Goal: Check status: Check status

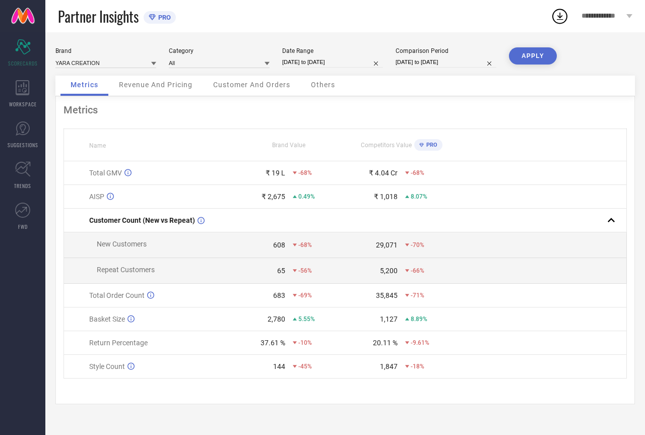
click at [341, 62] on input "[DATE] to [DATE]" at bounding box center [332, 62] width 101 height 11
select select "6"
select select "2025"
select select "7"
select select "2025"
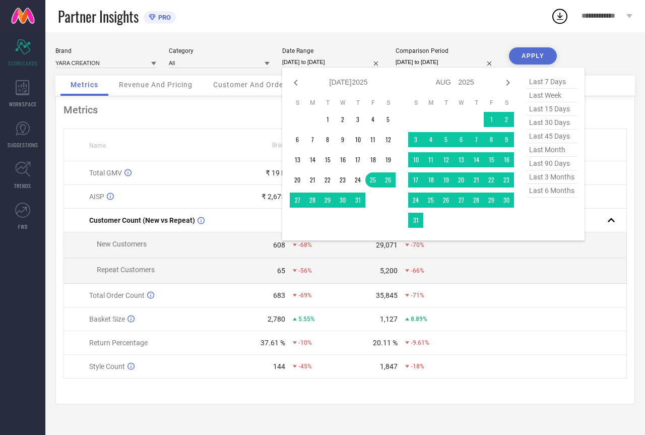
click at [557, 152] on span "last month" at bounding box center [552, 150] width 50 height 14
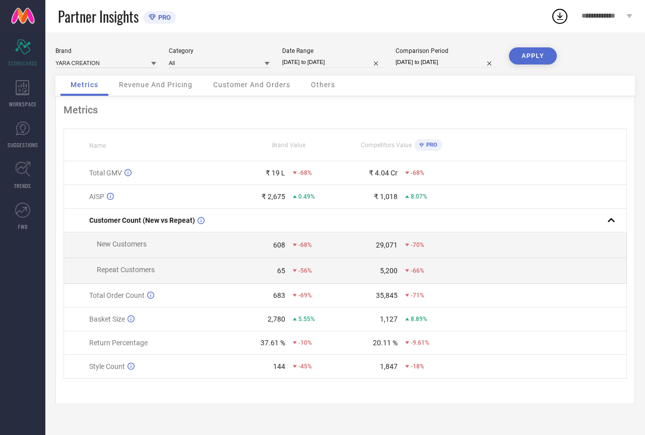
type input "[DATE] to [DATE]"
click at [544, 50] on button "APPLY" at bounding box center [533, 55] width 48 height 17
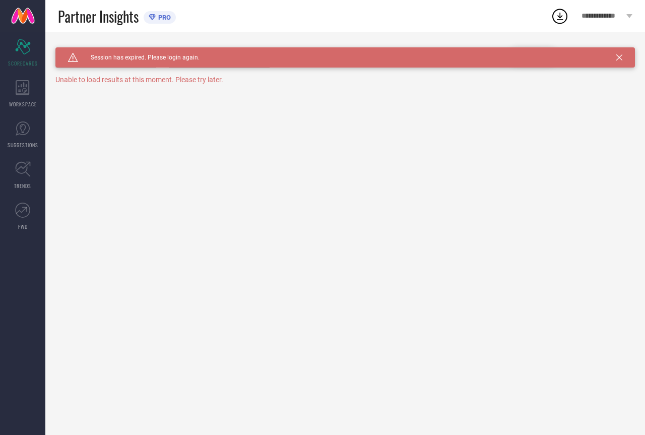
click at [618, 58] on icon at bounding box center [619, 57] width 6 height 6
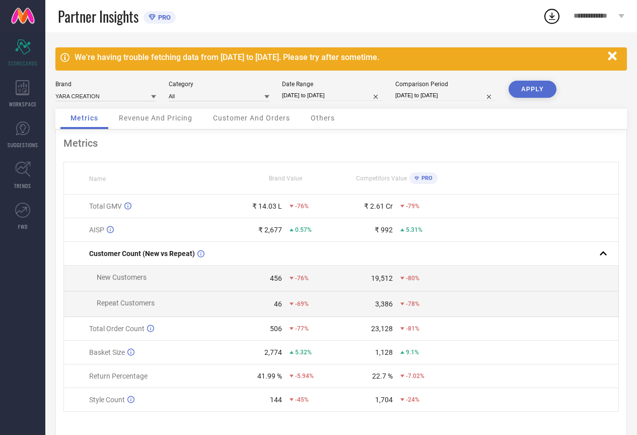
select select "7"
select select "2025"
select select "8"
select select "2025"
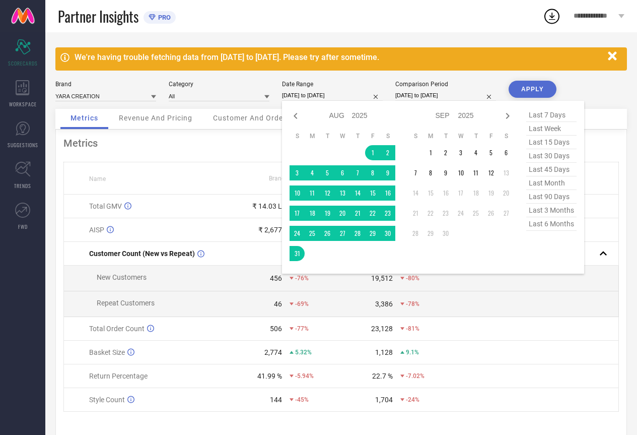
click at [313, 97] on input "[DATE] to [DATE]" at bounding box center [332, 95] width 101 height 11
click at [556, 186] on span "last month" at bounding box center [552, 183] width 50 height 14
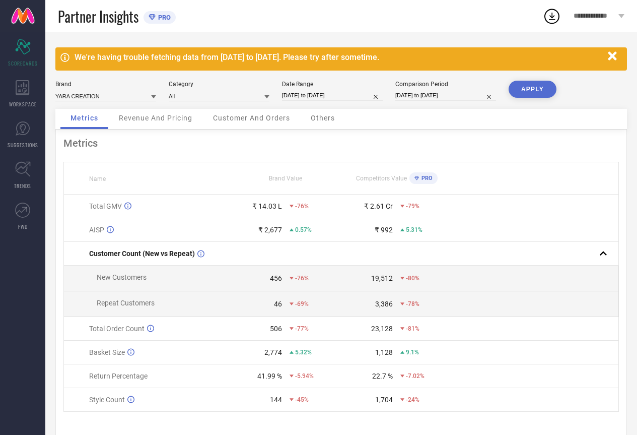
click at [546, 92] on button "APPLY" at bounding box center [533, 89] width 48 height 17
select select "7"
select select "2025"
select select "8"
select select "2025"
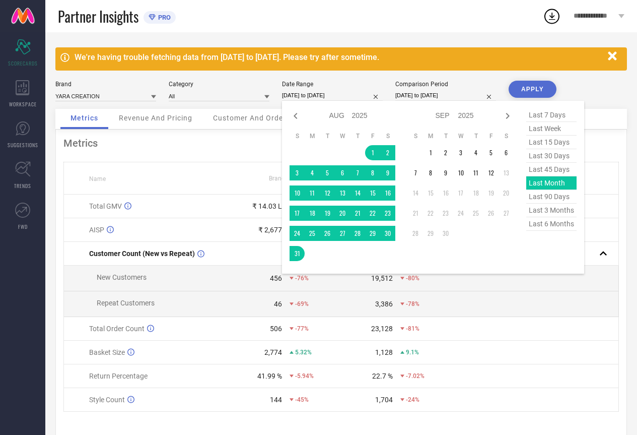
click at [331, 94] on input "[DATE] to [DATE]" at bounding box center [332, 95] width 101 height 11
click at [557, 198] on span "last 90 days" at bounding box center [552, 197] width 50 height 14
type input "[DATE] to [DATE]"
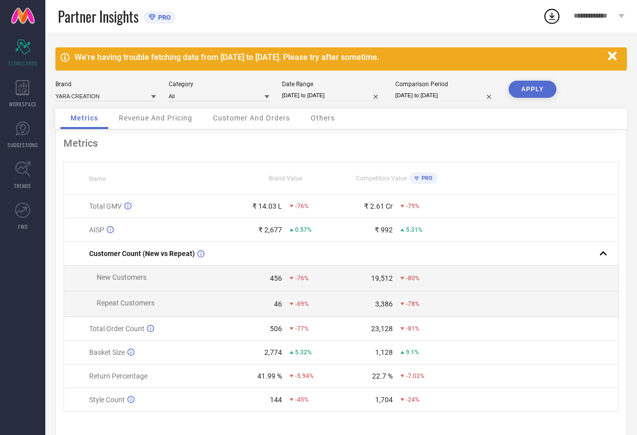
click at [542, 89] on button "APPLY" at bounding box center [533, 89] width 48 height 17
click at [340, 98] on input "[DATE] to [DATE]" at bounding box center [332, 95] width 101 height 11
select select "5"
select select "2025"
select select "6"
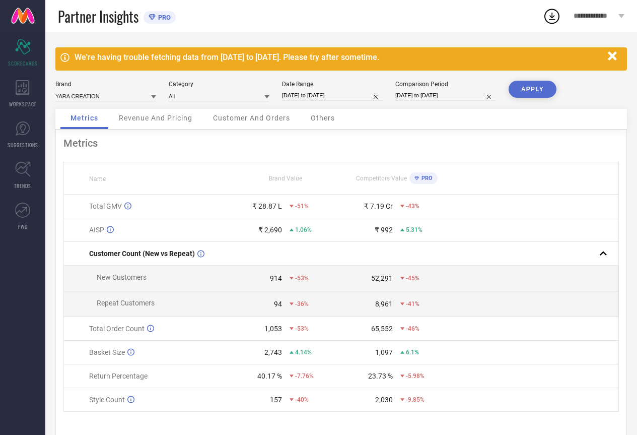
select select "2025"
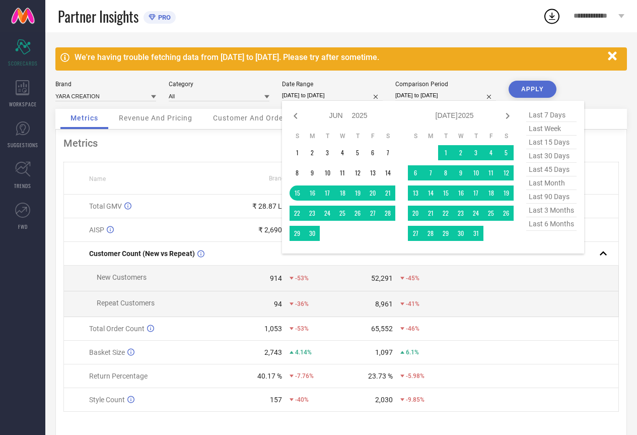
click at [557, 214] on span "last 3 months" at bounding box center [552, 211] width 50 height 14
type input "[DATE] to [DATE]"
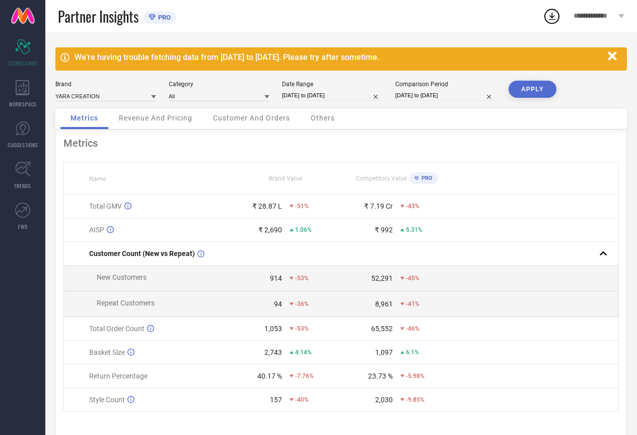
click at [535, 92] on button "APPLY" at bounding box center [533, 89] width 48 height 17
click at [347, 91] on input "[DATE] to [DATE]" at bounding box center [332, 95] width 101 height 11
select select "5"
select select "2025"
select select "6"
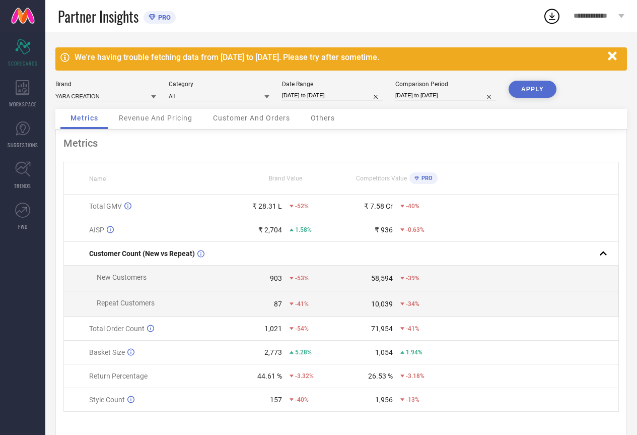
select select "2025"
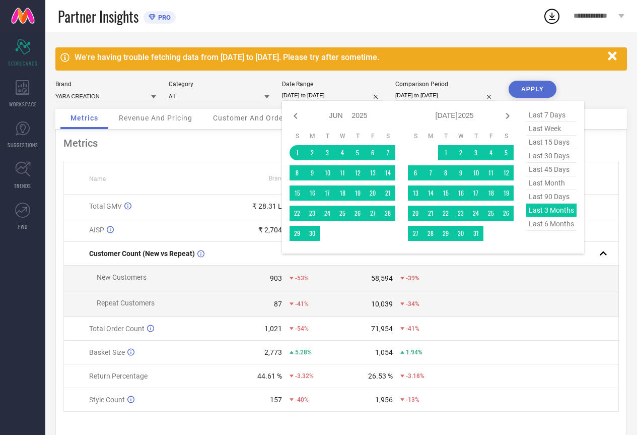
click at [539, 227] on span "last 6 months" at bounding box center [552, 224] width 50 height 14
type input "[DATE] to [DATE]"
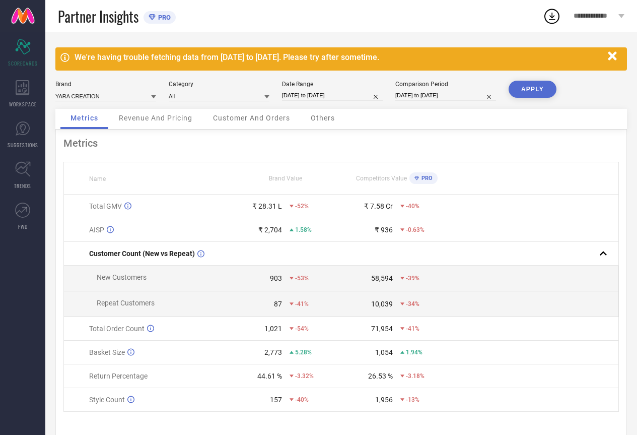
click at [530, 90] on button "APPLY" at bounding box center [533, 89] width 48 height 17
click at [315, 95] on input "[DATE] to [DATE]" at bounding box center [332, 95] width 101 height 11
select select "2"
select select "2025"
select select "3"
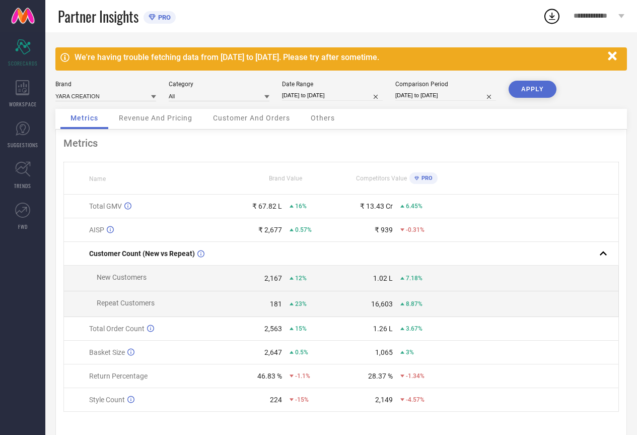
select select "2025"
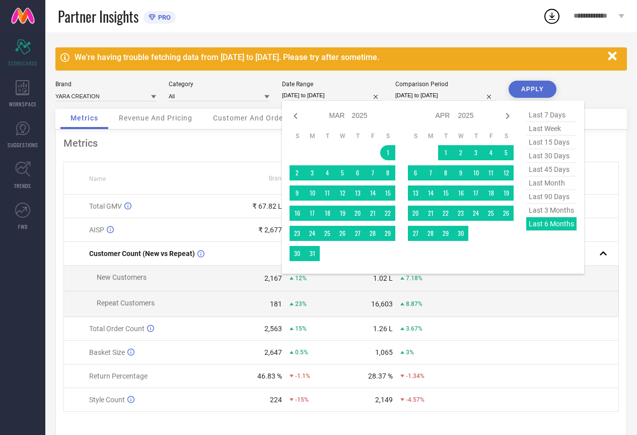
click at [556, 171] on span "last 45 days" at bounding box center [552, 170] width 50 height 14
type input "[DATE] to [DATE]"
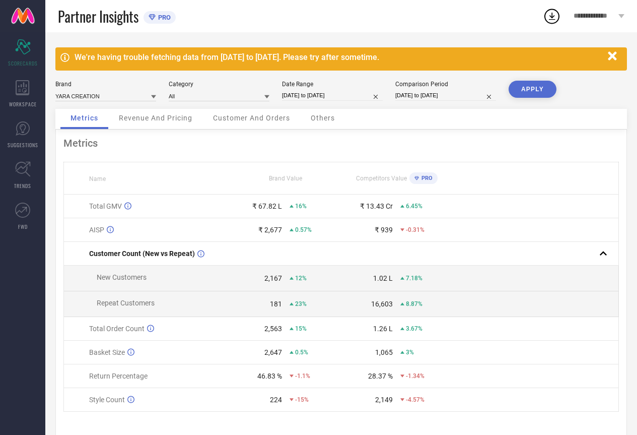
click at [518, 92] on button "APPLY" at bounding box center [533, 89] width 48 height 17
click at [350, 92] on input "[DATE] to [DATE]" at bounding box center [332, 95] width 101 height 11
select select "6"
select select "2025"
select select "7"
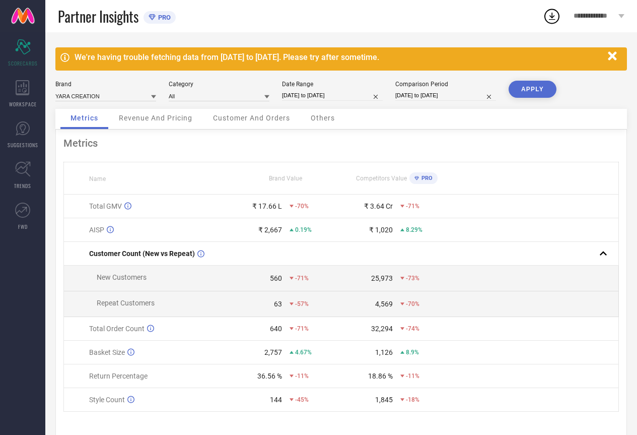
select select "2025"
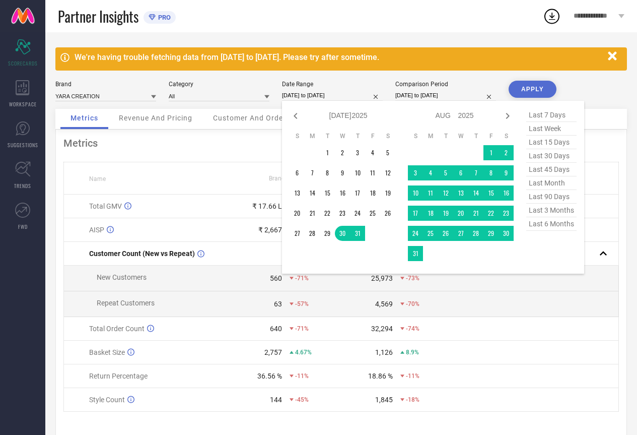
click at [548, 152] on span "last 30 days" at bounding box center [552, 156] width 50 height 14
type input "[DATE] to [DATE]"
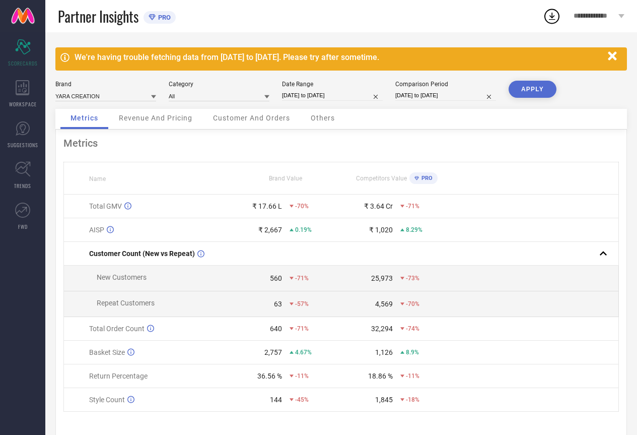
click at [527, 94] on button "APPLY" at bounding box center [533, 89] width 48 height 17
click at [331, 92] on input "[DATE] to [DATE]" at bounding box center [332, 95] width 101 height 11
select select "7"
select select "2025"
select select "8"
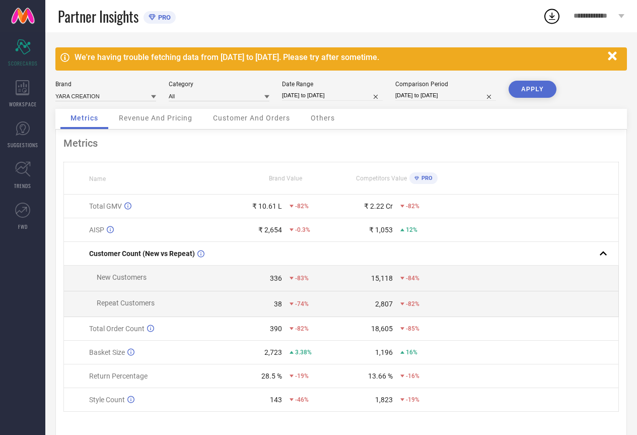
select select "2025"
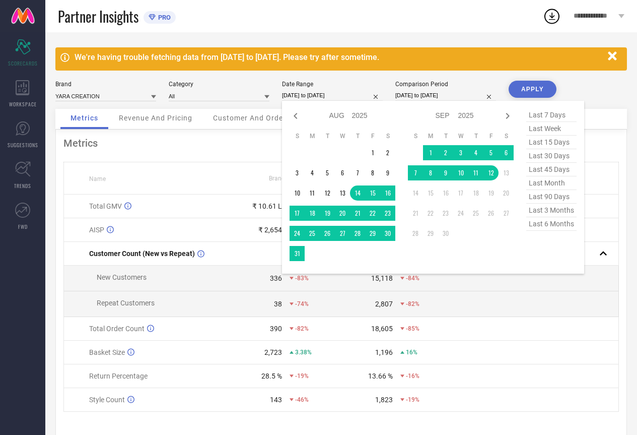
click at [541, 143] on span "last 15 days" at bounding box center [552, 143] width 50 height 14
type input "[DATE] to [DATE]"
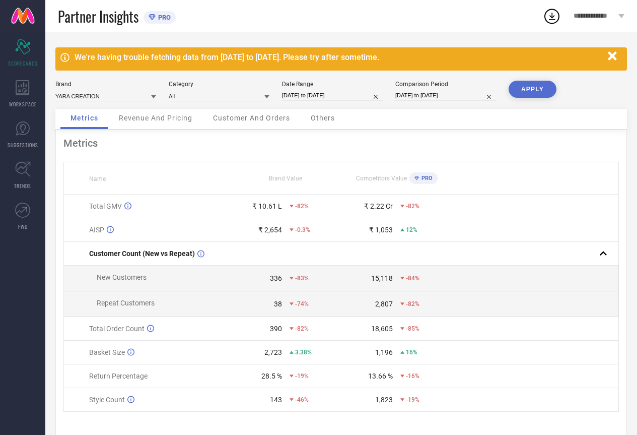
click at [526, 87] on button "APPLY" at bounding box center [533, 89] width 48 height 17
click at [335, 96] on input "[DATE] to [DATE]" at bounding box center [332, 95] width 101 height 11
select select "7"
select select "2025"
select select "8"
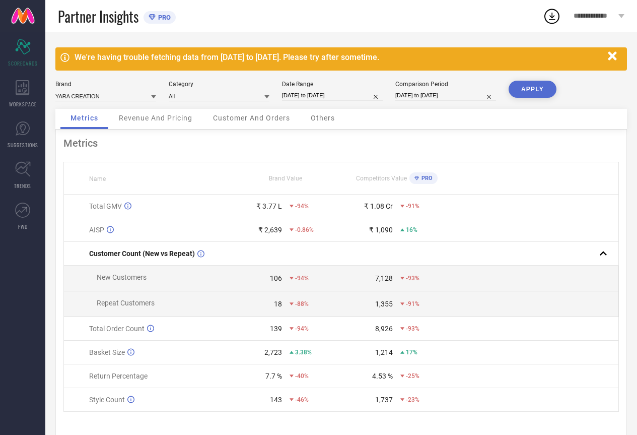
select select "2025"
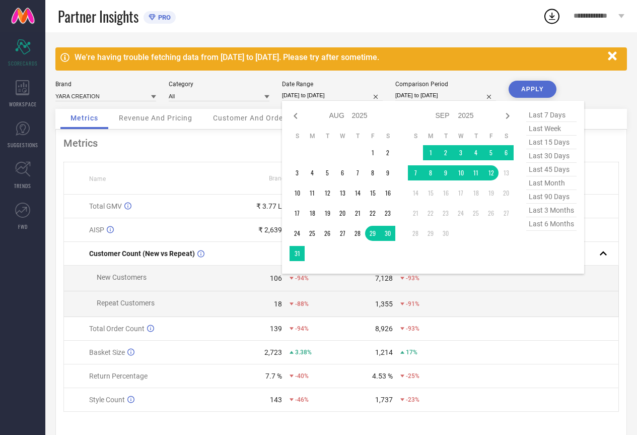
click at [554, 129] on span "last week" at bounding box center [552, 129] width 50 height 14
type input "[DATE] to [DATE]"
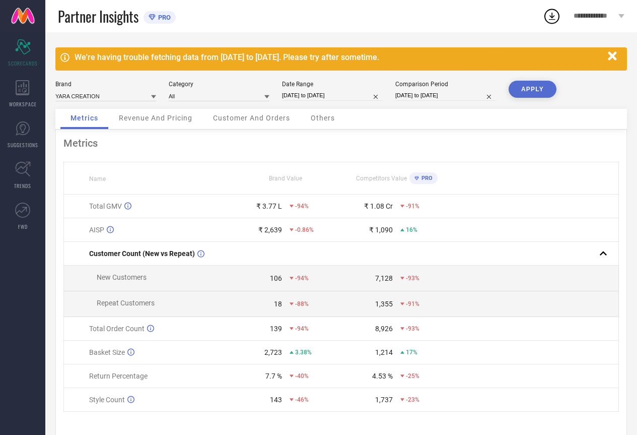
click at [537, 90] on button "APPLY" at bounding box center [533, 89] width 48 height 17
click at [344, 93] on input "[DATE] to [DATE]" at bounding box center [332, 95] width 101 height 11
select select "8"
select select "2025"
select select "9"
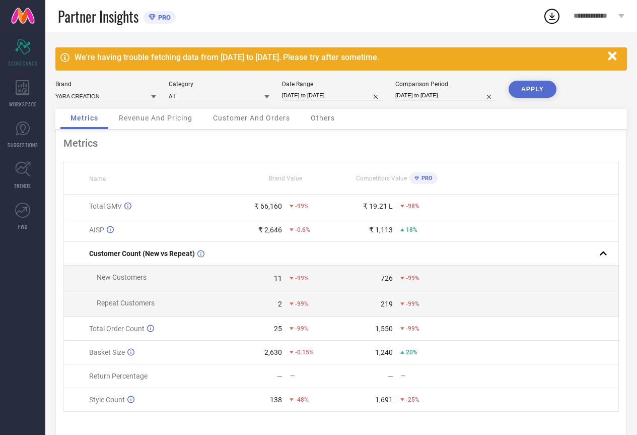
select select "2025"
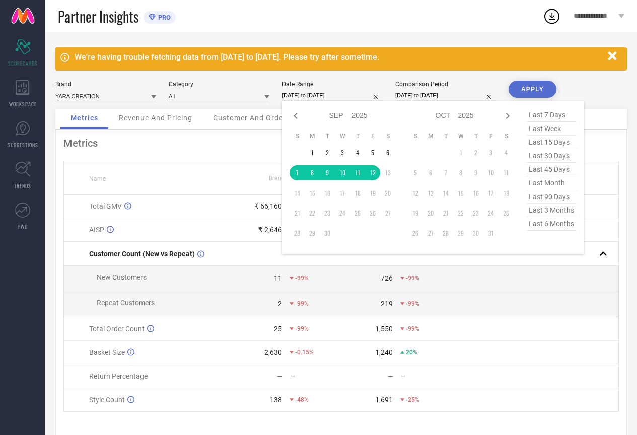
click at [550, 115] on span "last 7 days" at bounding box center [552, 115] width 50 height 14
type input "[DATE] to [DATE]"
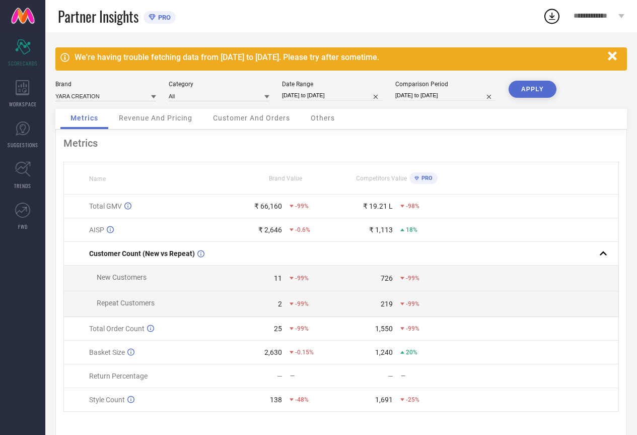
click at [530, 86] on button "APPLY" at bounding box center [533, 89] width 48 height 17
click at [616, 57] on icon "button" at bounding box center [613, 56] width 13 height 13
